Goal: Go to known website: Go to known website

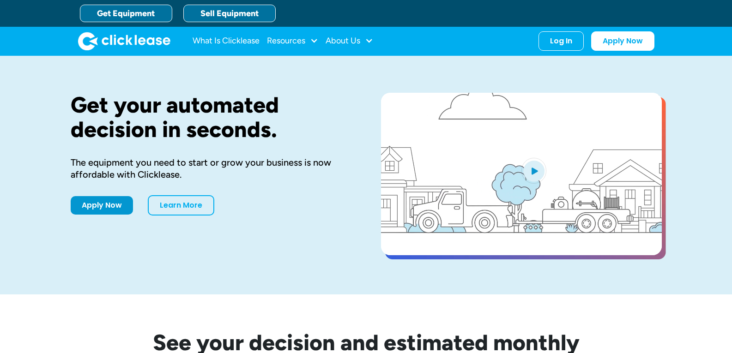
drag, startPoint x: 0, startPoint y: 0, endPoint x: 221, endPoint y: 12, distance: 221.5
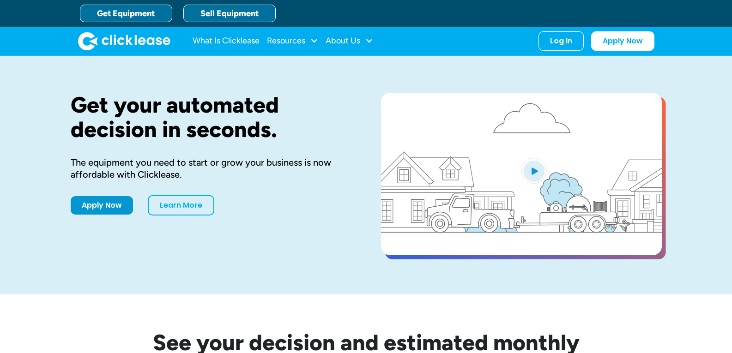
click at [221, 12] on link "Sell Equipment" at bounding box center [229, 14] width 92 height 18
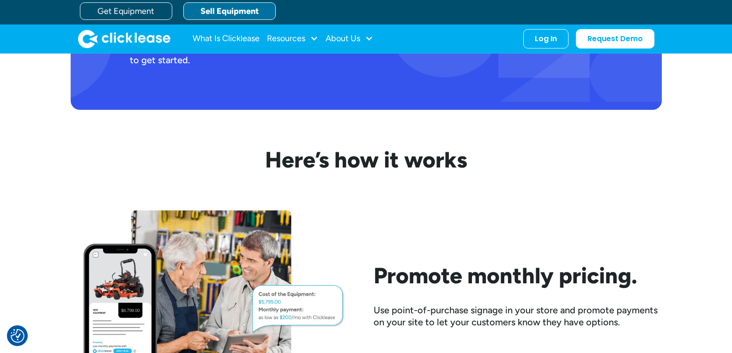
scroll to position [554, 0]
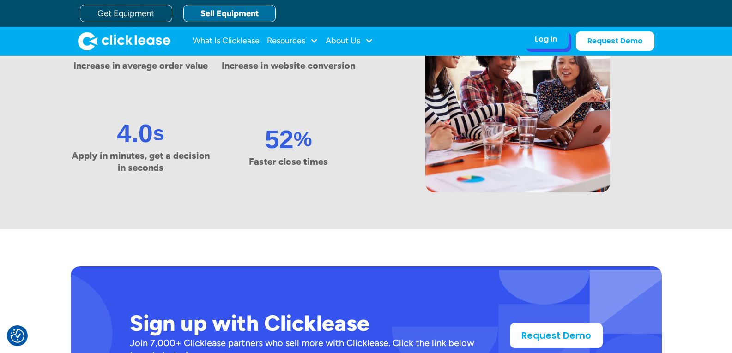
click at [539, 37] on div "Log In" at bounding box center [546, 39] width 22 height 9
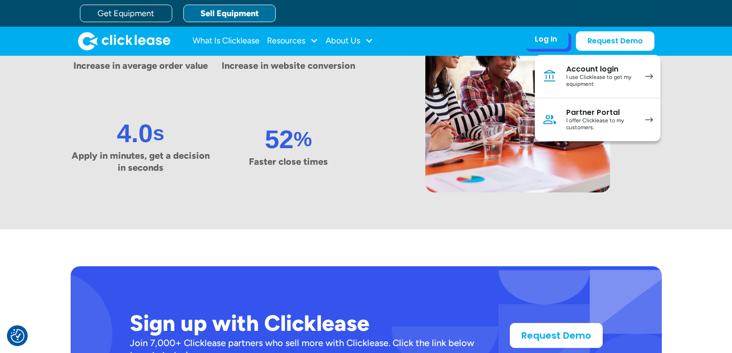
click at [582, 111] on div "Partner Portal" at bounding box center [601, 112] width 70 height 9
